Goal: Task Accomplishment & Management: Use online tool/utility

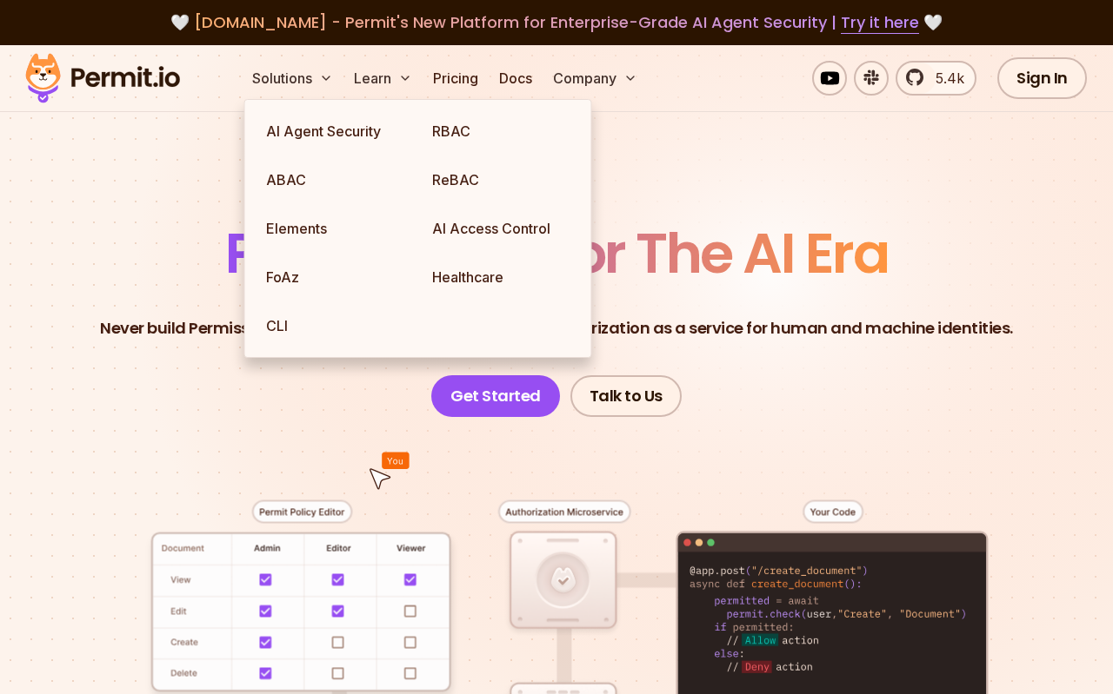
click at [754, 166] on section "Permissions for The AI Era Never build Permissions again. Zero-latency fine-gra…" at bounding box center [556, 565] width 1113 height 1040
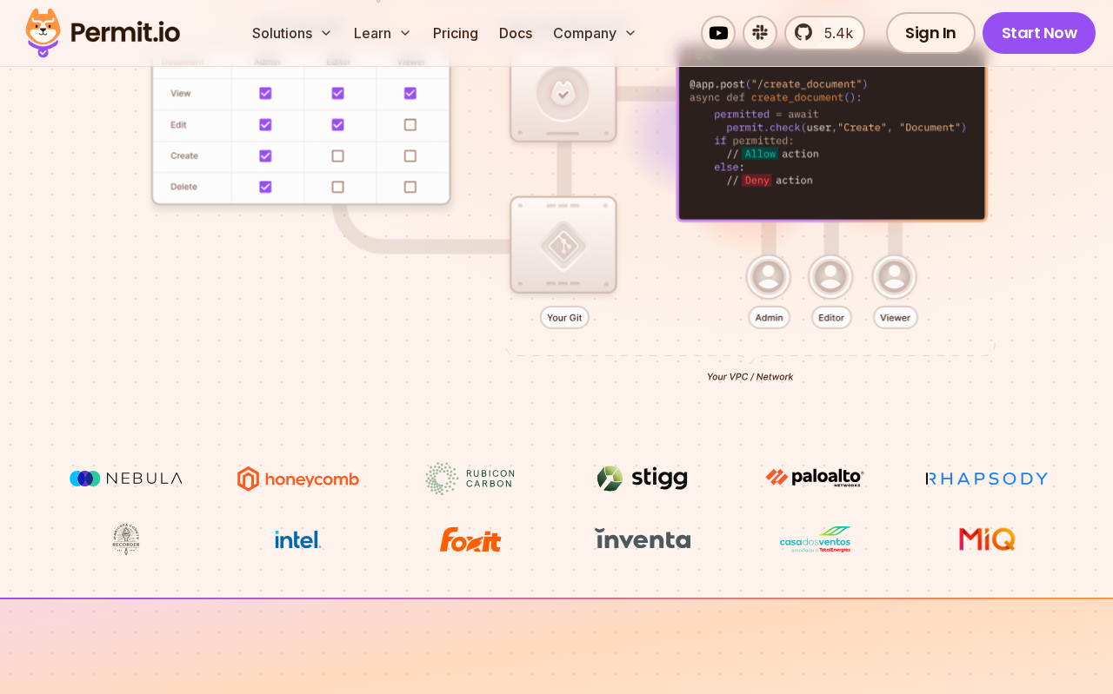
scroll to position [475, 0]
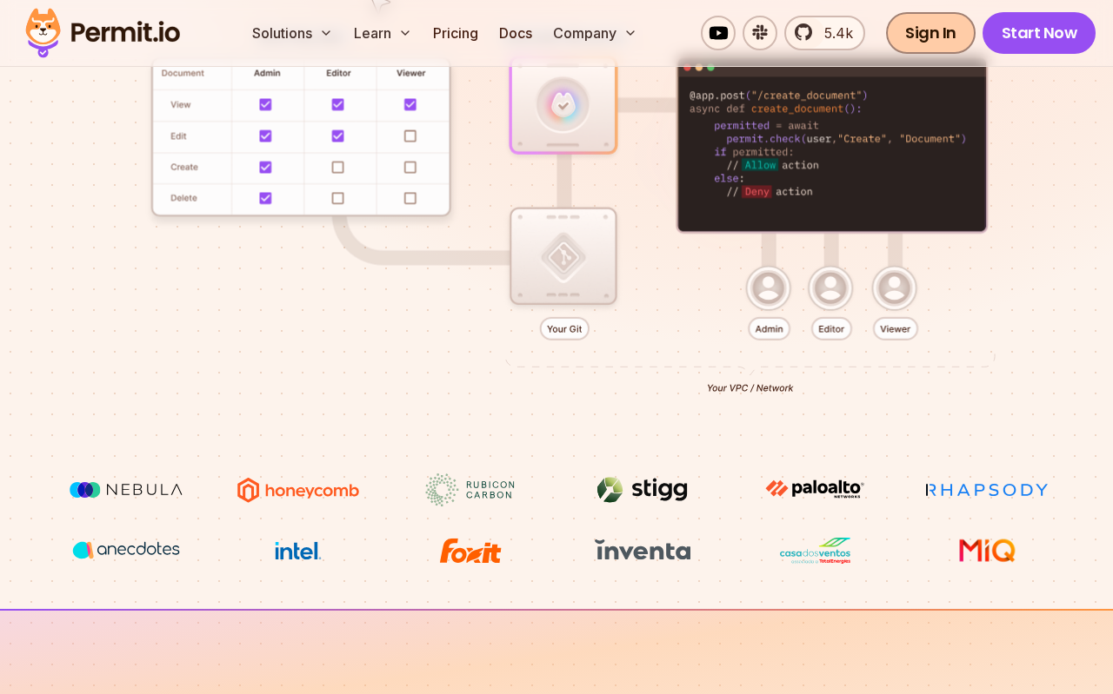
click at [927, 43] on link "Sign In" at bounding box center [931, 33] width 90 height 42
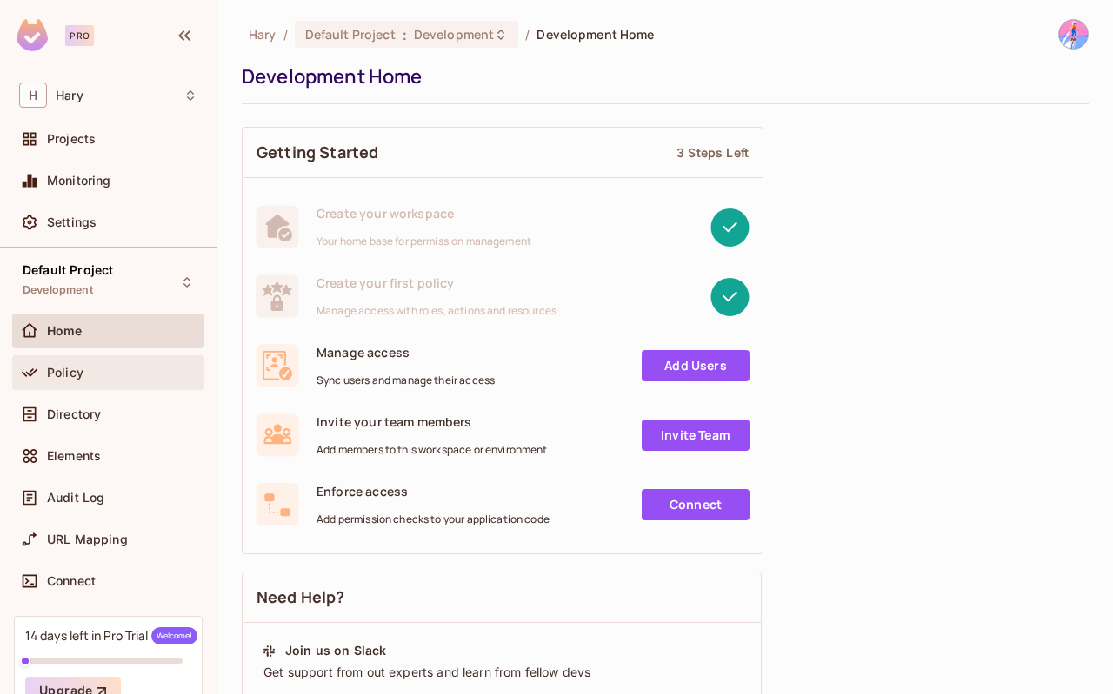
click at [72, 357] on div "Policy" at bounding box center [108, 372] width 192 height 35
